Goal: Information Seeking & Learning: Learn about a topic

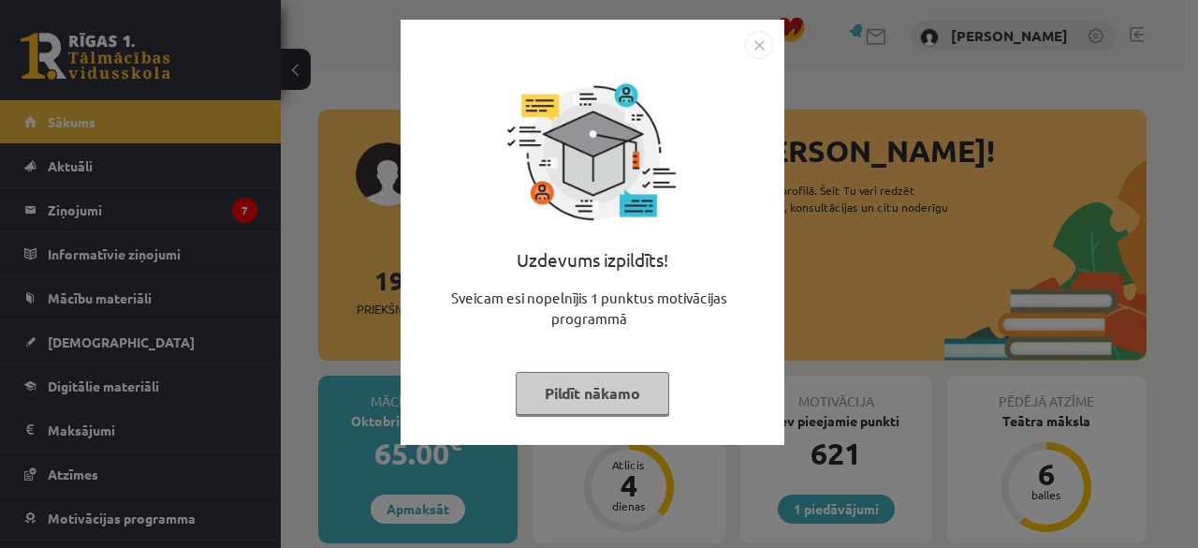
click at [767, 45] on img "Close" at bounding box center [759, 45] width 28 height 28
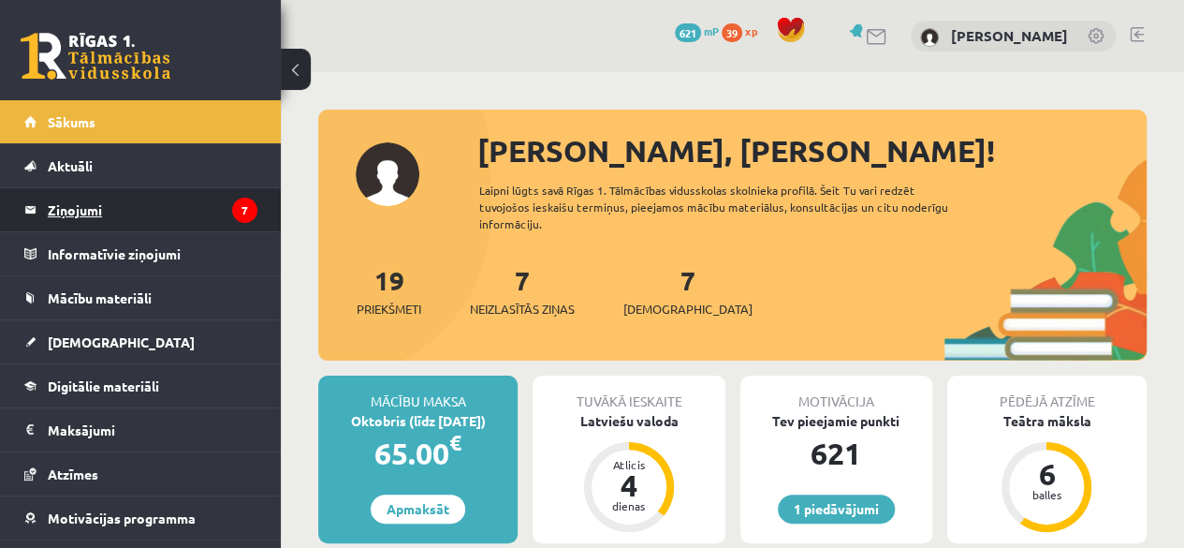
click at [150, 216] on legend "Ziņojumi 7" at bounding box center [153, 209] width 210 height 43
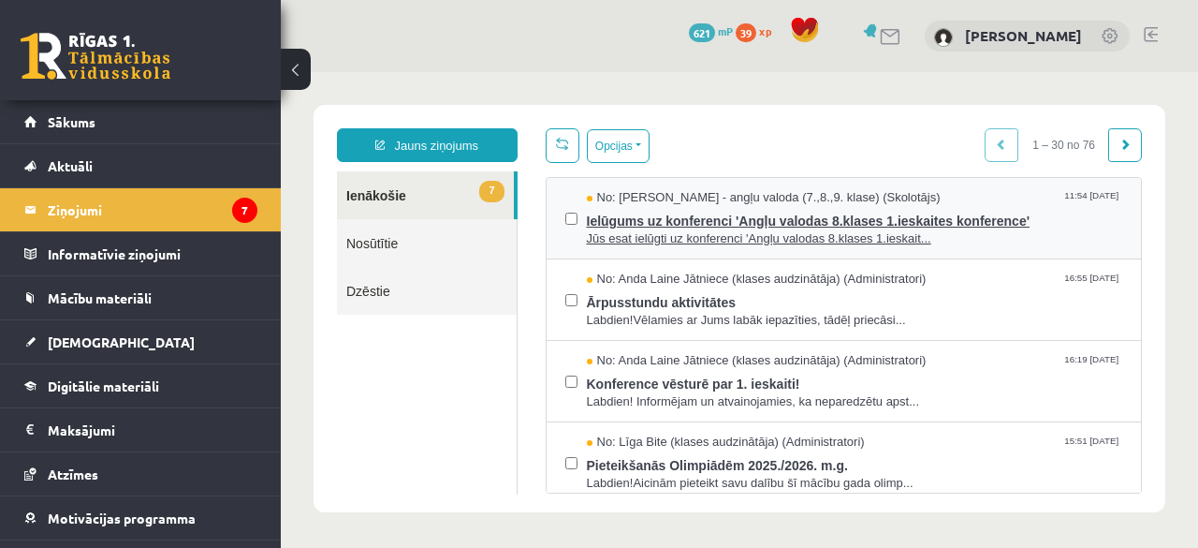
click at [699, 203] on span "No: Laila Priedīte-Dimiņa - angļu valoda (7.,8.,9. klase) (Skolotājs)" at bounding box center [764, 198] width 354 height 18
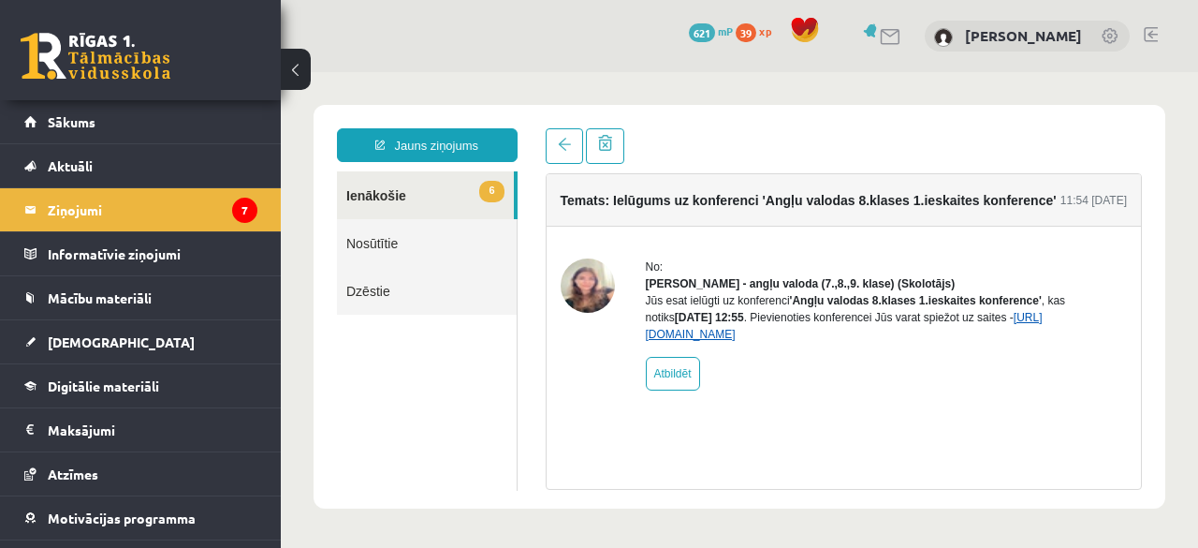
click at [794, 341] on link "https://eskola.r1tv.lv/conferences/4448/join" at bounding box center [844, 326] width 397 height 30
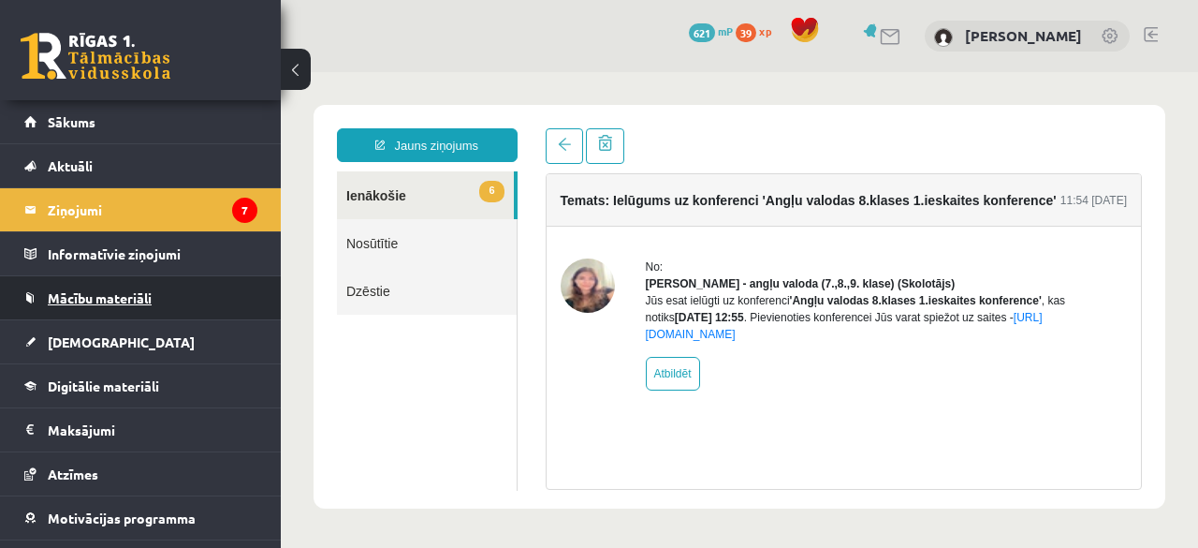
click at [84, 307] on link "Mācību materiāli" at bounding box center [140, 297] width 233 height 43
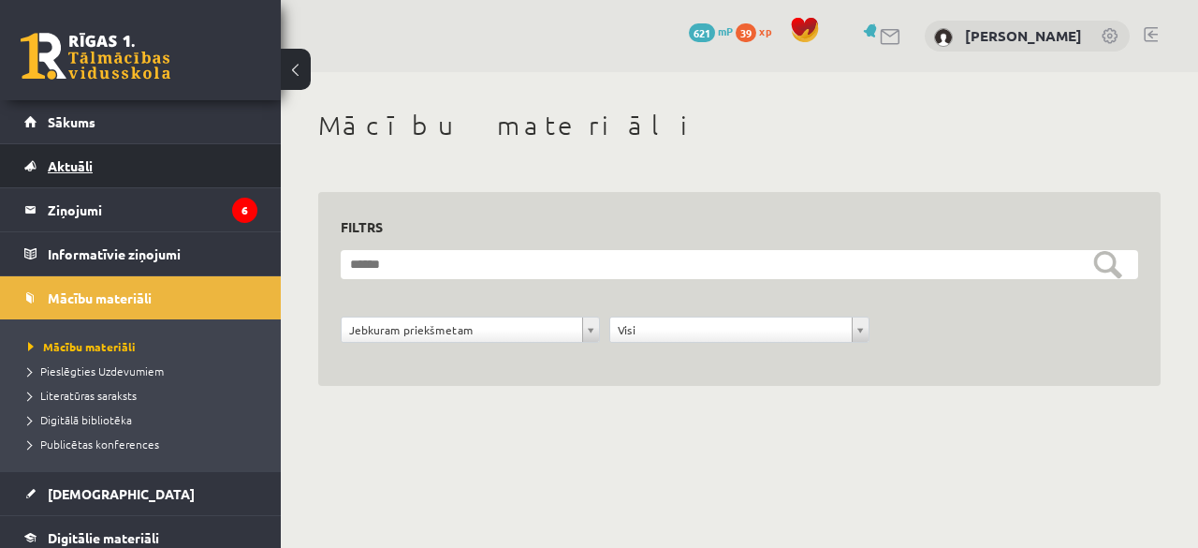
click at [84, 171] on span "Aktuāli" at bounding box center [70, 165] width 45 height 17
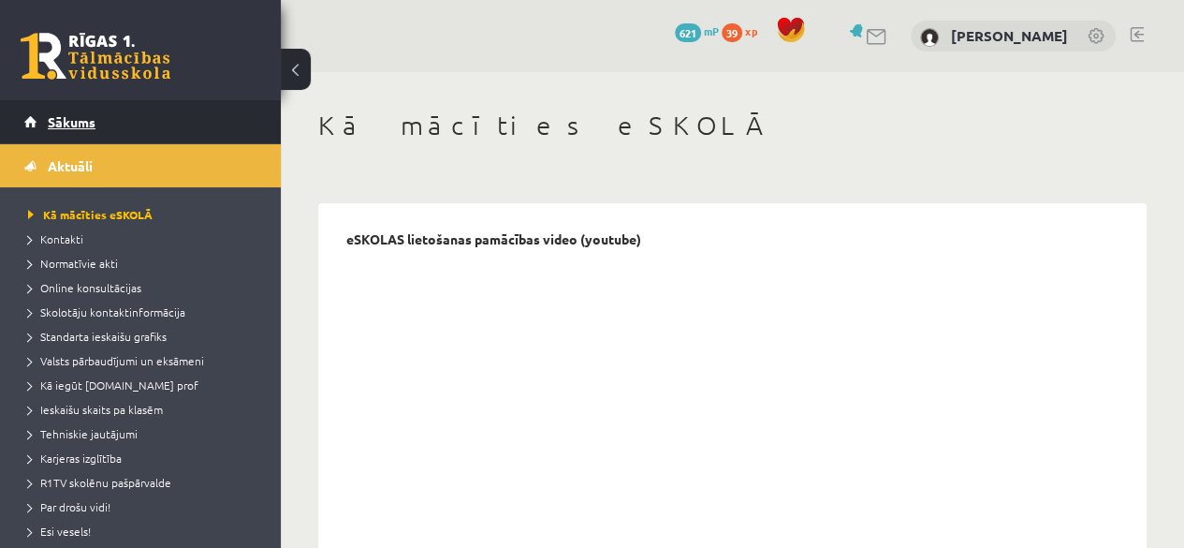
click at [80, 104] on link "Sākums" at bounding box center [140, 121] width 233 height 43
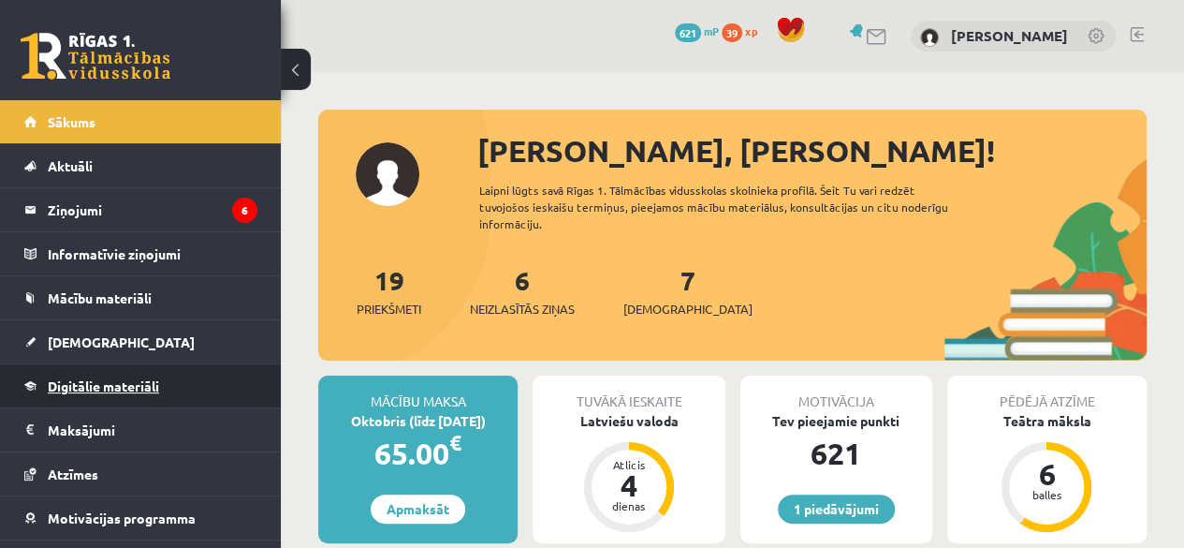
click at [154, 374] on link "Digitālie materiāli" at bounding box center [140, 385] width 233 height 43
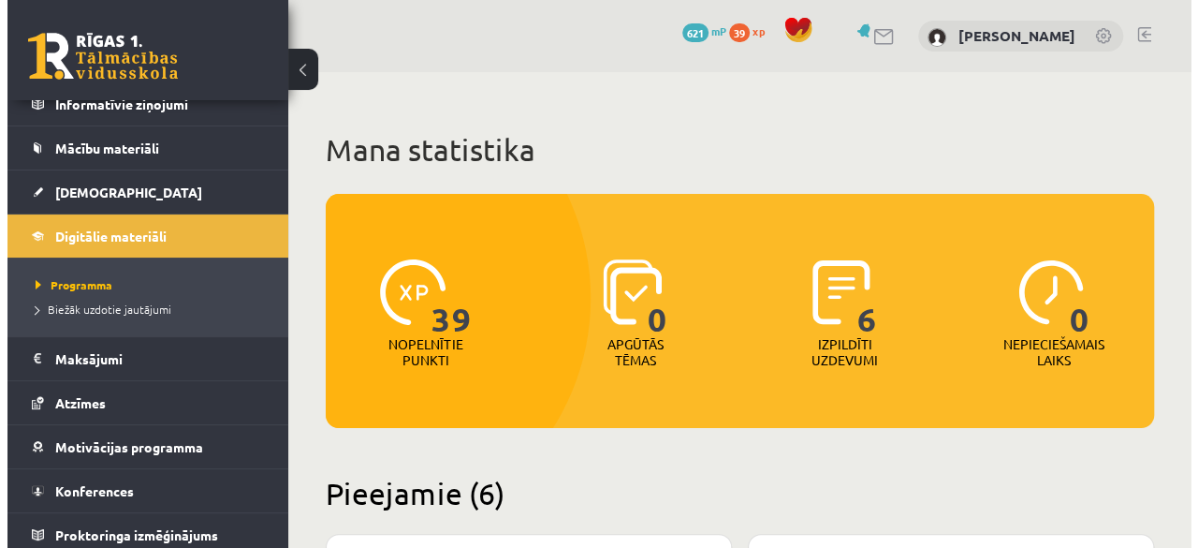
scroll to position [154, 0]
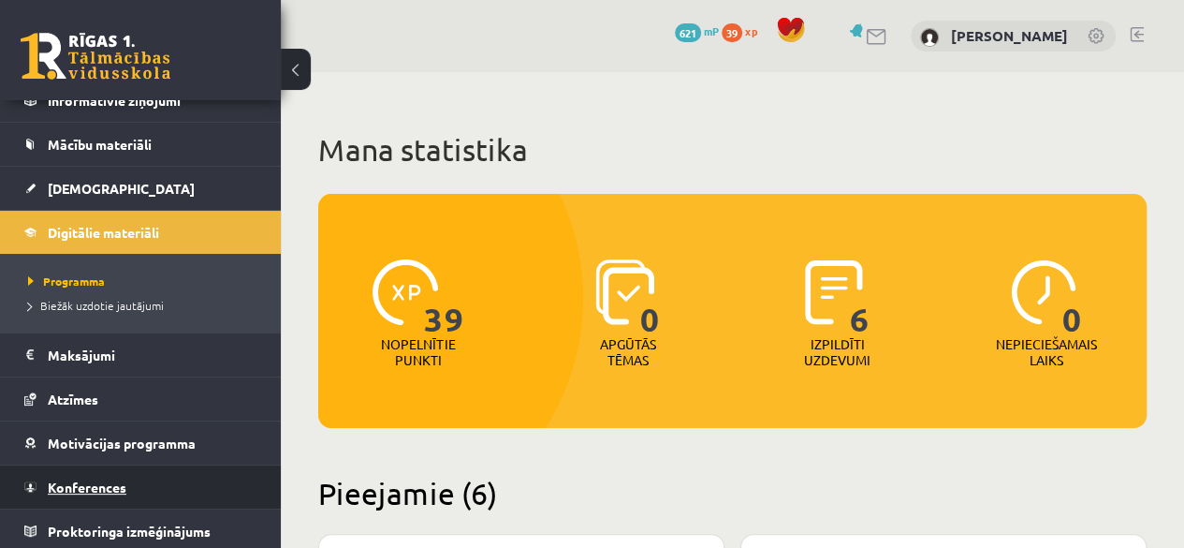
click at [60, 480] on span "Konferences" at bounding box center [87, 486] width 79 height 17
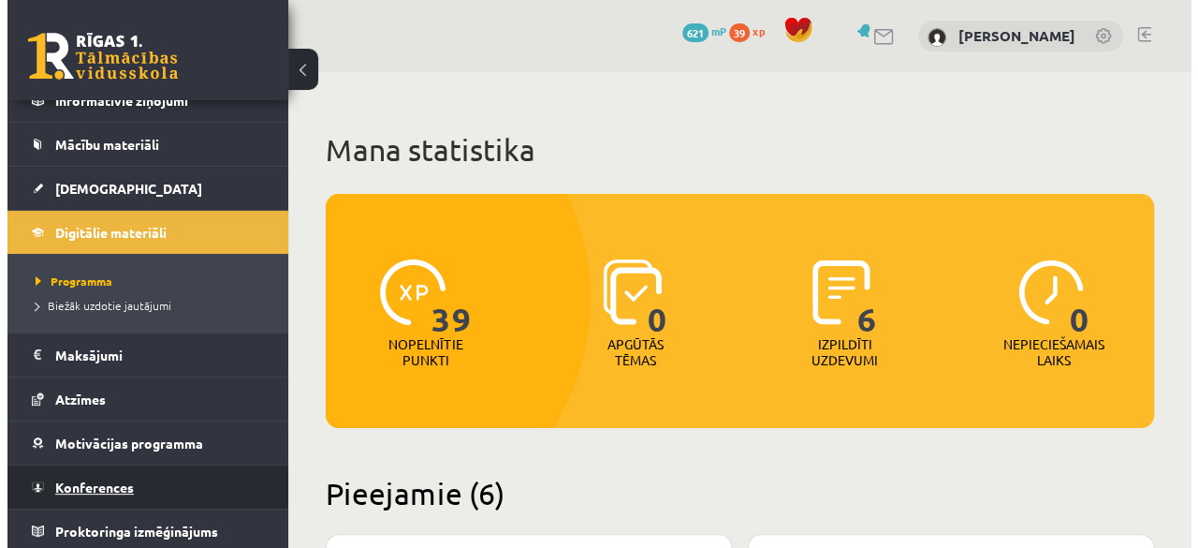
scroll to position [75, 0]
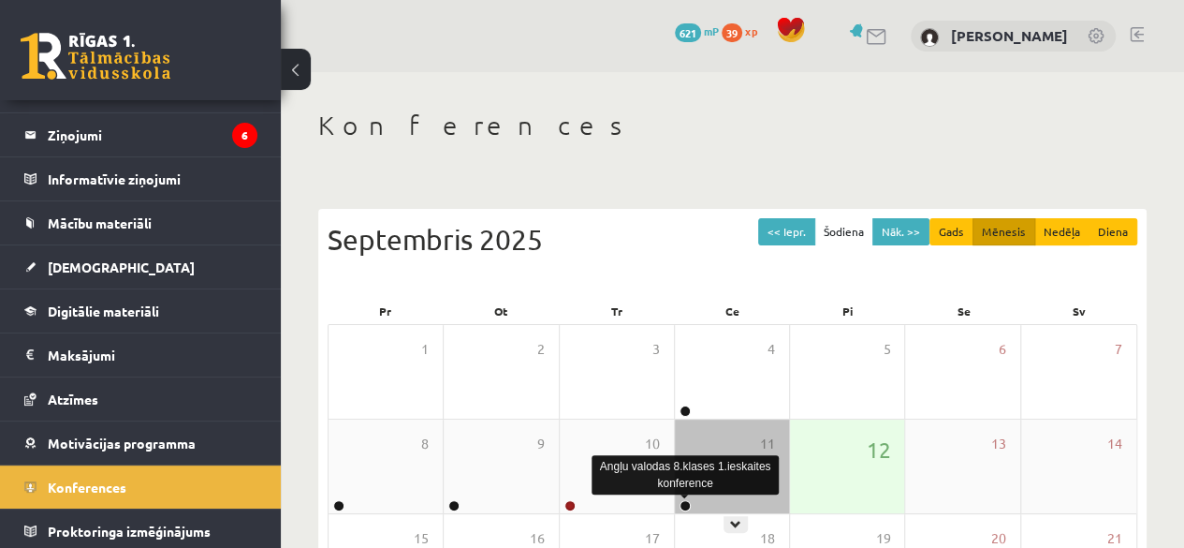
click at [687, 503] on link at bounding box center [685, 505] width 11 height 11
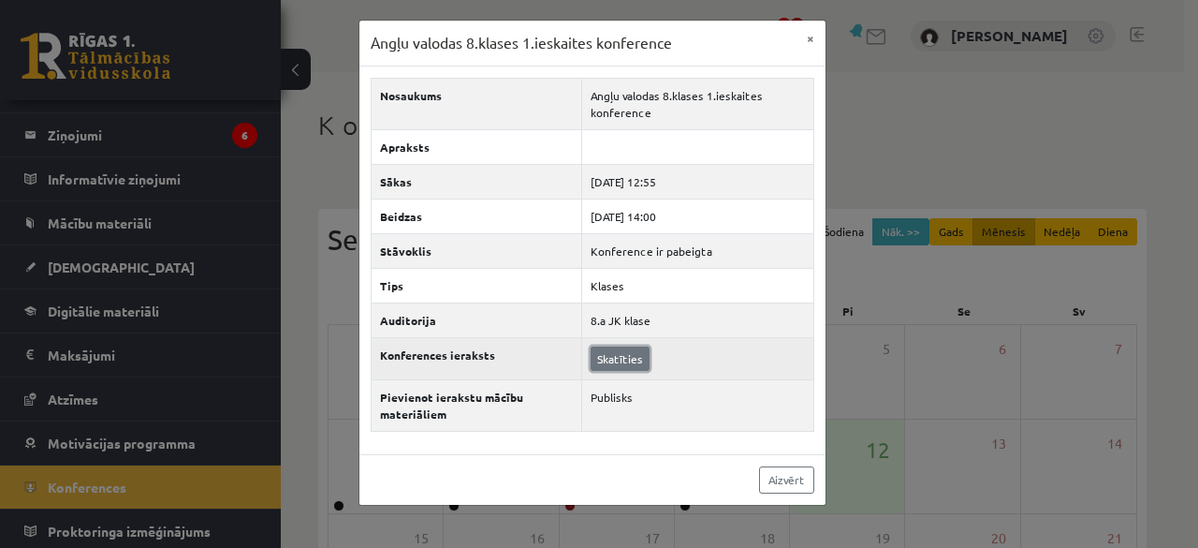
click at [614, 362] on link "Skatīties" at bounding box center [620, 358] width 59 height 24
